Goal: Task Accomplishment & Management: Use online tool/utility

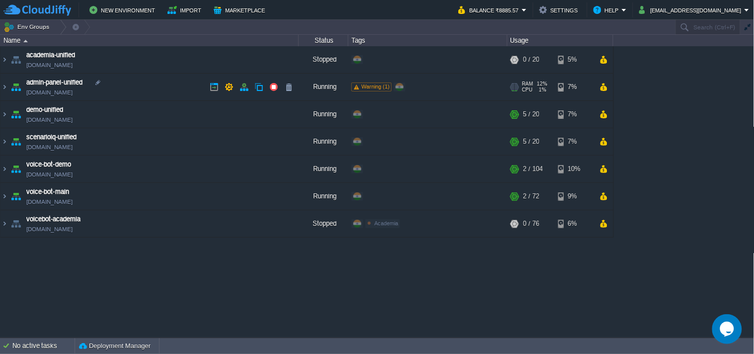
click at [0, 87] on table "academia-unified [DOMAIN_NAME] Stopped + Add to Env Group RAM 0% CPU 0% 0 / 20 …" at bounding box center [307, 141] width 614 height 191
click at [2, 87] on img at bounding box center [4, 87] width 8 height 27
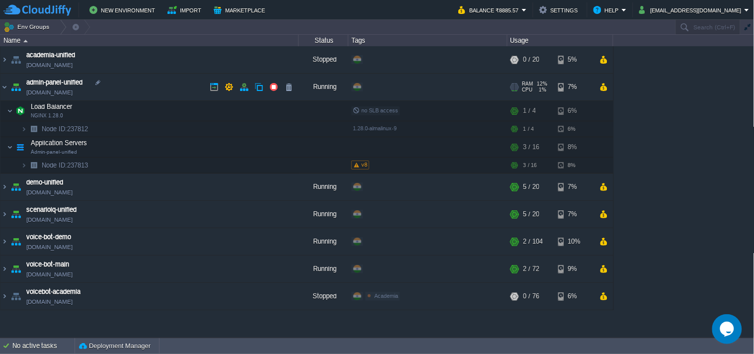
click at [73, 92] on link "[DOMAIN_NAME]" at bounding box center [49, 92] width 46 height 10
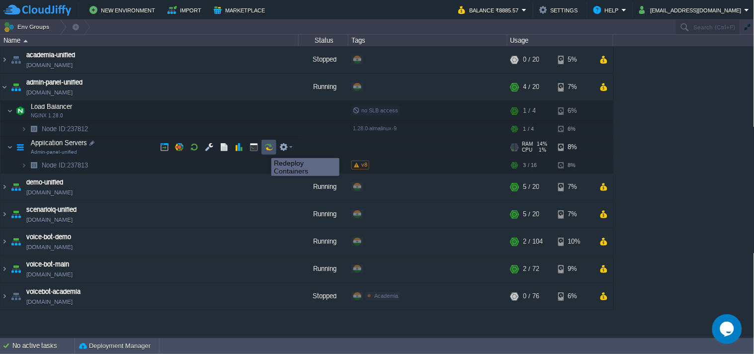
click at [264, 149] on button "button" at bounding box center [268, 147] width 9 height 9
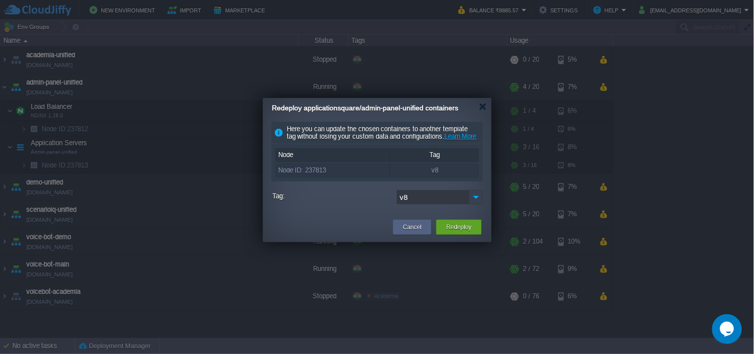
click at [474, 204] on img at bounding box center [476, 197] width 14 height 14
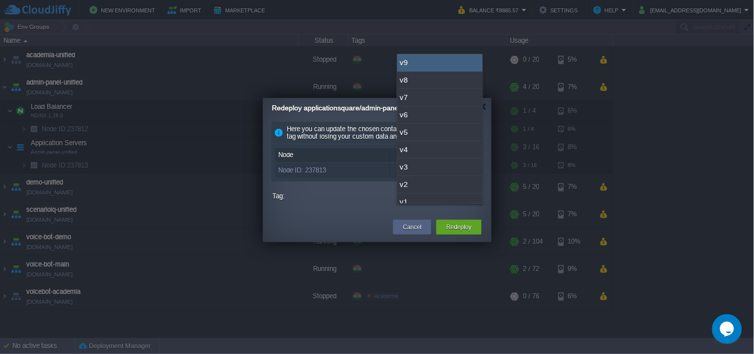
click at [419, 71] on div "v9" at bounding box center [440, 62] width 86 height 17
type input "v9"
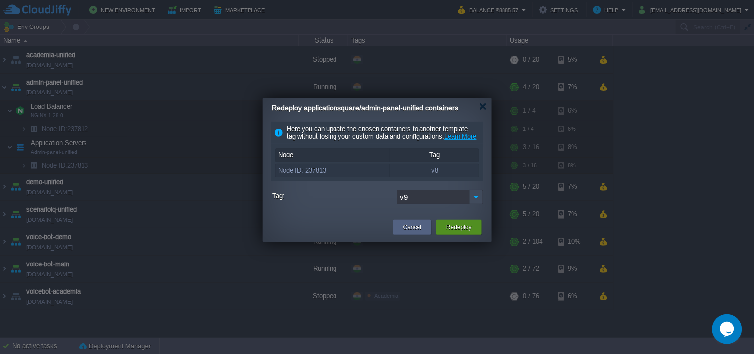
click at [444, 235] on div "Redeploy" at bounding box center [459, 227] width 30 height 15
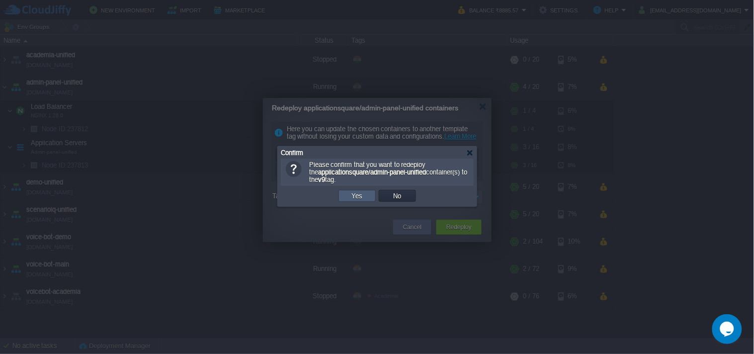
click at [360, 200] on button "Yes" at bounding box center [357, 195] width 17 height 9
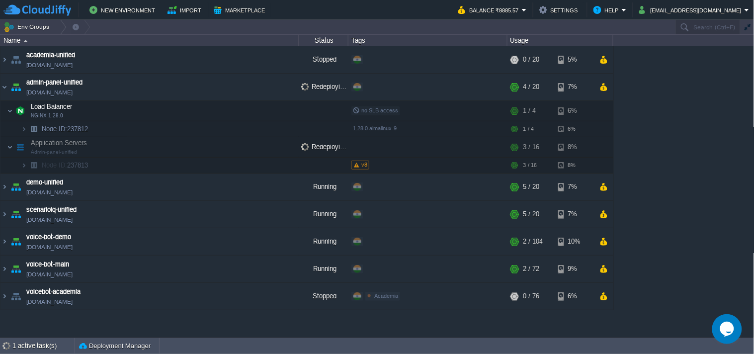
click at [687, 89] on div "academia-unified [DOMAIN_NAME] Stopped + Add to Env Group RAM 0% CPU 0% 0 / 20 …" at bounding box center [377, 191] width 755 height 291
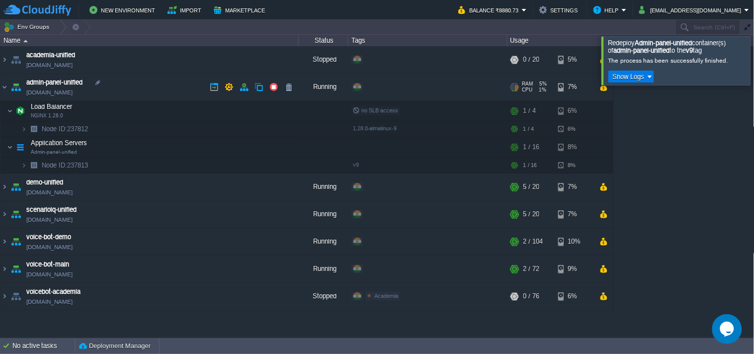
click at [73, 95] on link "[DOMAIN_NAME]" at bounding box center [49, 92] width 46 height 10
click at [73, 92] on link "[DOMAIN_NAME]" at bounding box center [49, 92] width 46 height 10
